Goal: Task Accomplishment & Management: Use online tool/utility

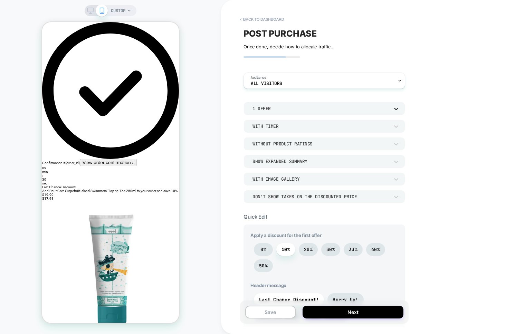
click at [398, 110] on icon at bounding box center [396, 109] width 4 height 2
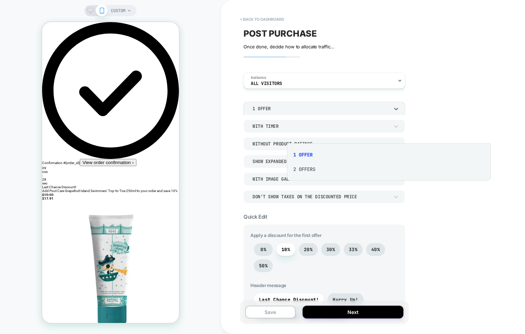
click at [304, 177] on div "2 Offers" at bounding box center [389, 169] width 198 height 15
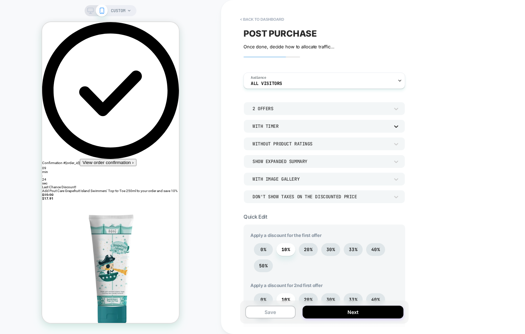
click at [398, 128] on icon at bounding box center [396, 126] width 4 height 2
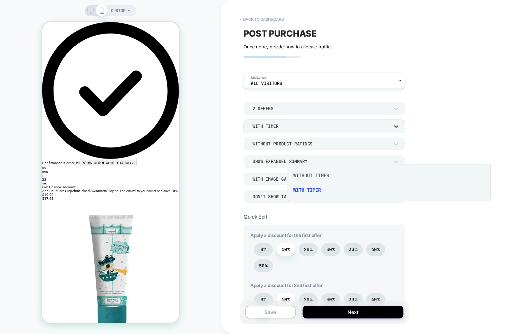
click at [481, 157] on div at bounding box center [262, 167] width 525 height 334
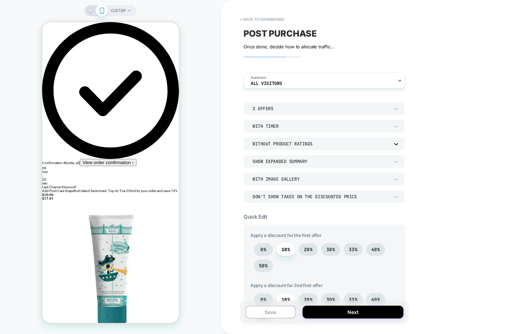
click at [400, 148] on icon at bounding box center [396, 144] width 7 height 7
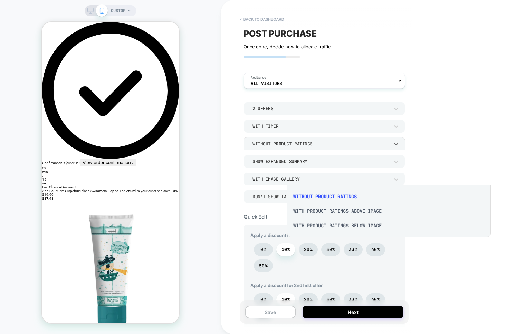
click at [496, 166] on div at bounding box center [262, 167] width 525 height 334
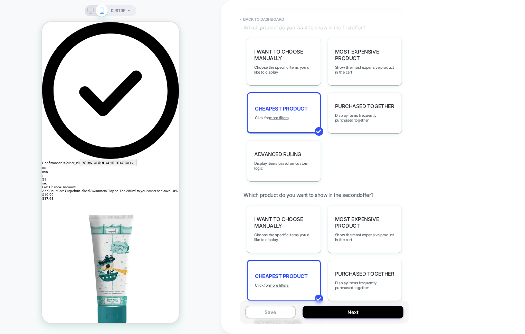
scroll to position [550, 0]
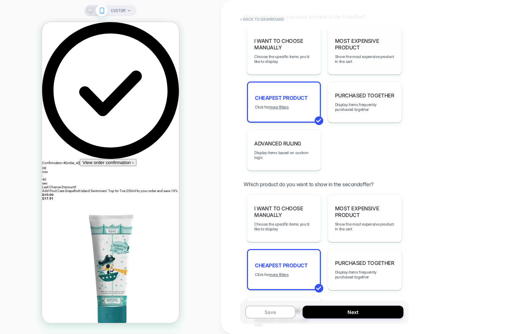
click at [395, 51] on span "Most Expensive Product" at bounding box center [364, 44] width 59 height 13
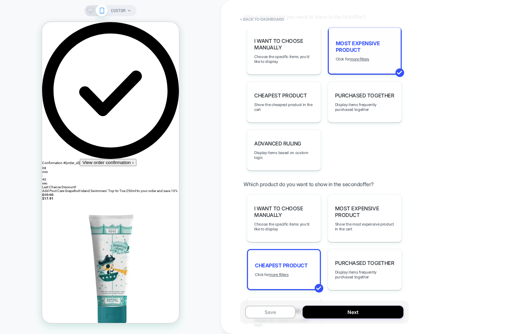
select select
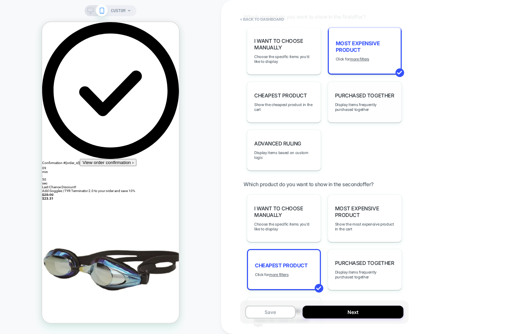
click at [402, 123] on div "Purchased Together Display items frequently purchased together" at bounding box center [365, 102] width 74 height 41
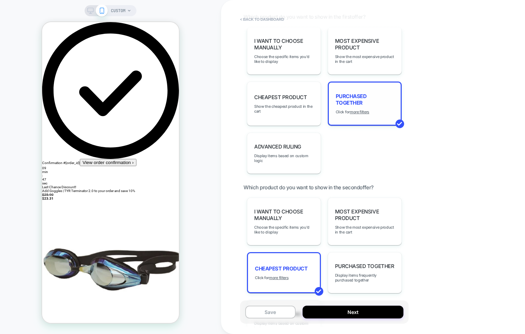
click at [394, 106] on span "Purchased Together" at bounding box center [365, 99] width 58 height 13
click at [369, 114] on u "more filters" at bounding box center [359, 112] width 19 height 5
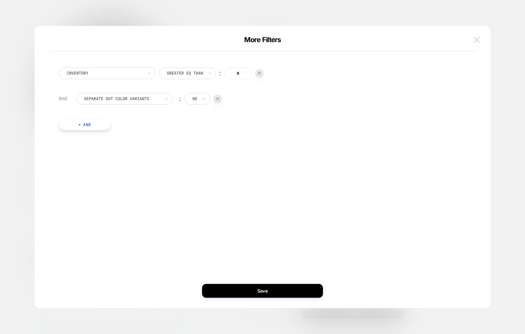
click at [475, 42] on img at bounding box center [477, 40] width 6 height 6
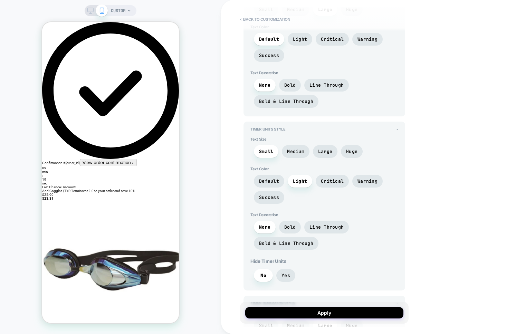
scroll to position [0, 0]
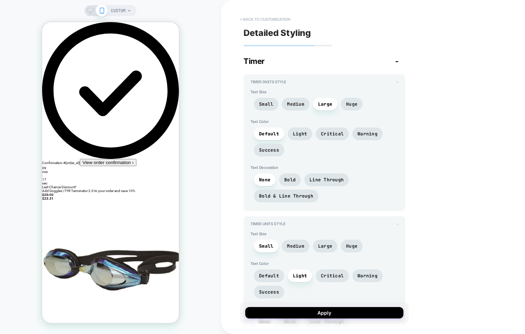
click at [286, 25] on button "< Back to customization" at bounding box center [265, 19] width 57 height 11
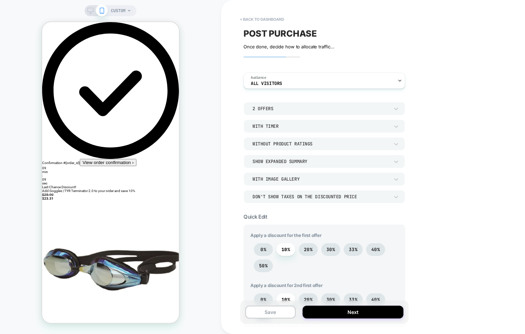
click at [94, 11] on icon at bounding box center [90, 11] width 6 height 6
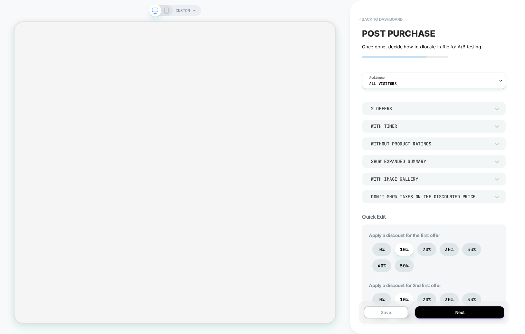
select select
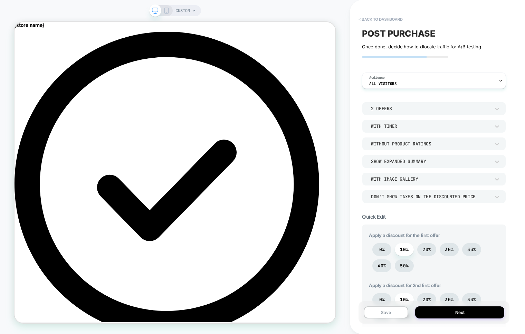
click at [195, 13] on icon at bounding box center [194, 11] width 4 height 4
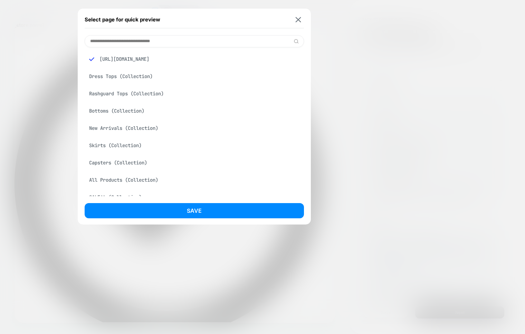
click at [297, 26] on div "Select page for quick preview" at bounding box center [194, 19] width 219 height 17
click at [296, 22] on img at bounding box center [299, 19] width 6 height 5
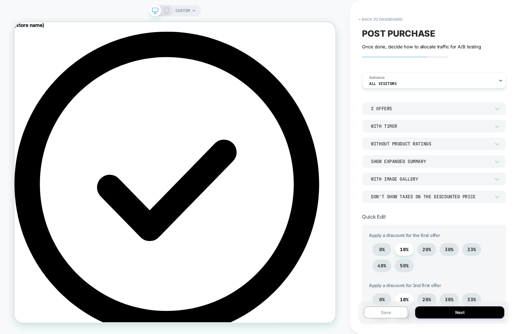
click at [328, 17] on div "CUSTOM" at bounding box center [175, 167] width 350 height 320
click at [367, 25] on button "< back to dashboard" at bounding box center [380, 19] width 51 height 11
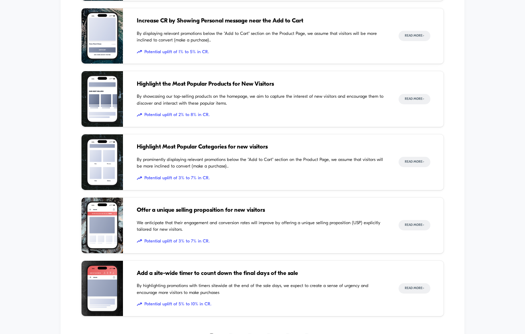
scroll to position [372, 0]
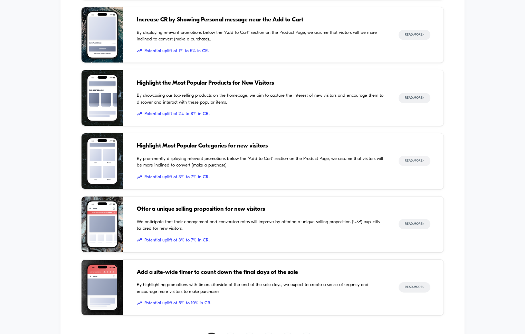
click at [400, 166] on button "Read More >" at bounding box center [415, 161] width 32 height 10
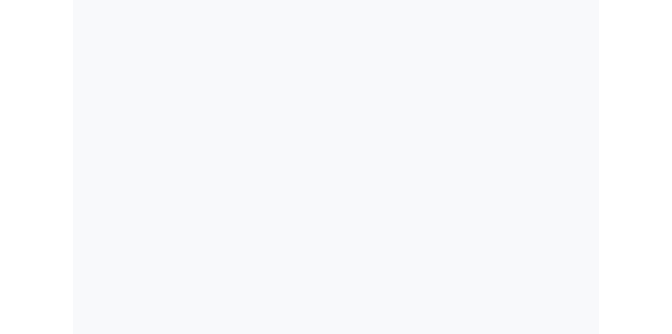
scroll to position [3096, 0]
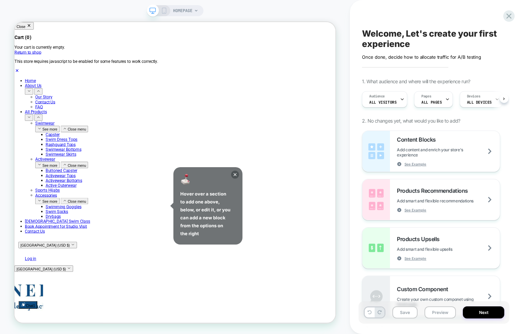
click at [464, 60] on div "Click to edit experience details Once done, decide how to allocate traffic for …" at bounding box center [434, 54] width 144 height 11
drag, startPoint x: 443, startPoint y: 85, endPoint x: 471, endPoint y: 85, distance: 28.0
click at [471, 85] on div "Welcome, Let's create your first experience Click to edit experience details On…" at bounding box center [434, 167] width 151 height 320
drag, startPoint x: 445, startPoint y: 84, endPoint x: 485, endPoint y: 84, distance: 40.1
click at [485, 84] on div "Welcome, Let's create your first experience Click to edit experience details On…" at bounding box center [434, 167] width 151 height 320
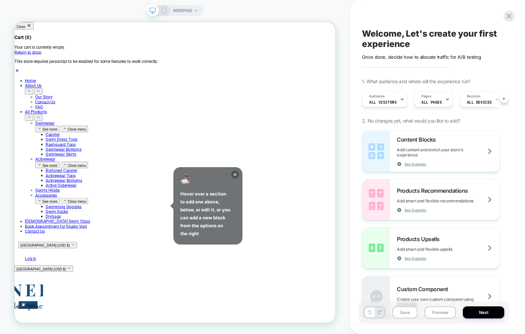
click at [485, 84] on div "Welcome, Let's create your first experience Click to edit experience details On…" at bounding box center [434, 167] width 151 height 320
click at [485, 60] on div "Click to edit experience details Once done, decide how to allocate traffic for …" at bounding box center [434, 54] width 144 height 11
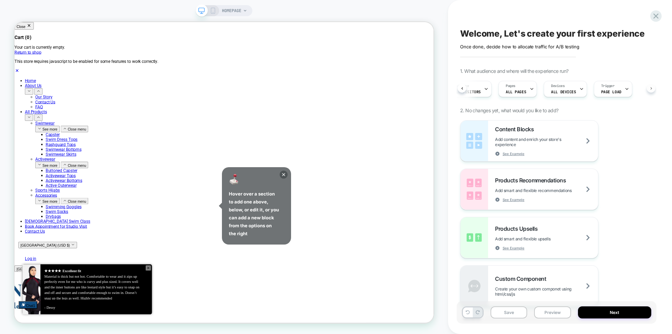
scroll to position [0, 67]
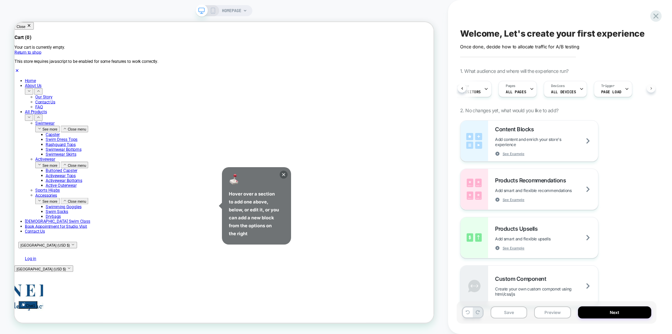
click at [525, 101] on div "Audience All Visitors Pages ALL PAGES Devices ALL DEVICES Trigger Page Load" at bounding box center [552, 88] width 193 height 23
click at [525, 91] on icon at bounding box center [626, 89] width 4 height 4
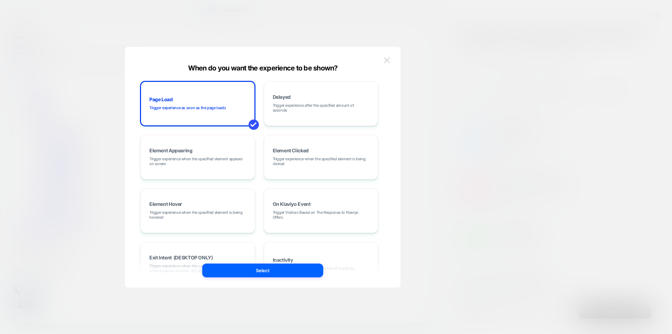
click at [383, 61] on img at bounding box center [386, 60] width 6 height 6
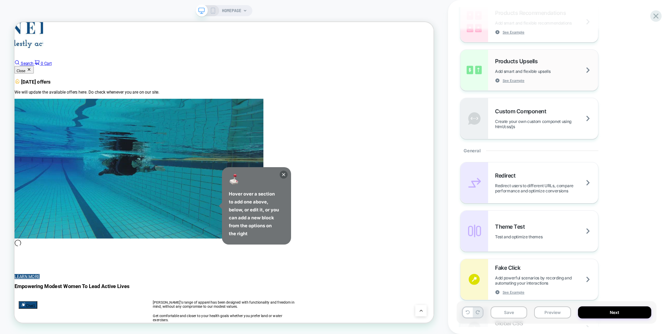
scroll to position [167, 0]
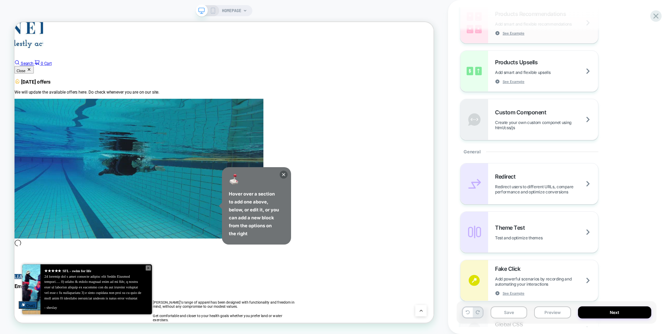
click at [525, 27] on span "Add smart and flexible recommendations" at bounding box center [542, 23] width 94 height 5
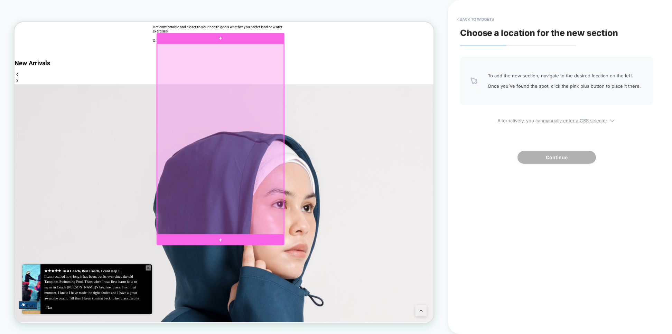
scroll to position [1090, 0]
